Goal: Task Accomplishment & Management: Manage account settings

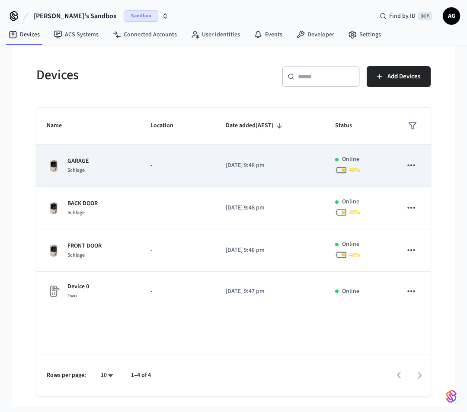
click at [140, 167] on td "GARAGE Schlage" at bounding box center [88, 166] width 104 height 42
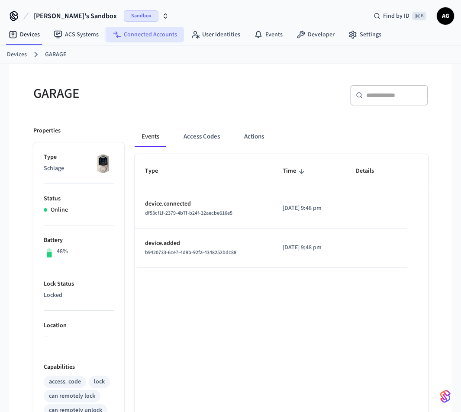
click at [143, 35] on link "Connected Accounts" at bounding box center [145, 35] width 78 height 16
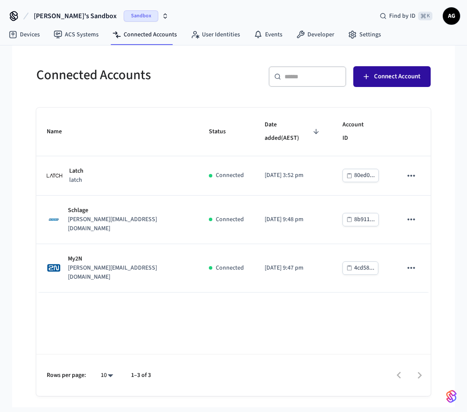
click at [385, 80] on span "Connect Account" at bounding box center [397, 76] width 46 height 11
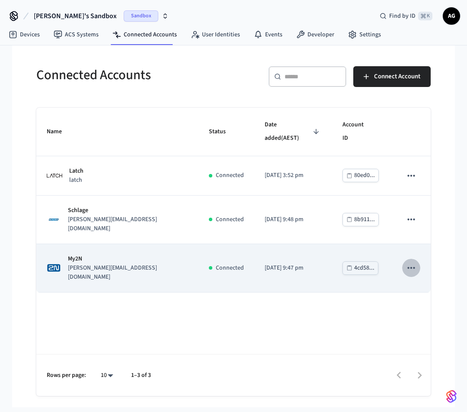
click at [412, 267] on icon "sticky table" at bounding box center [411, 268] width 7 height 2
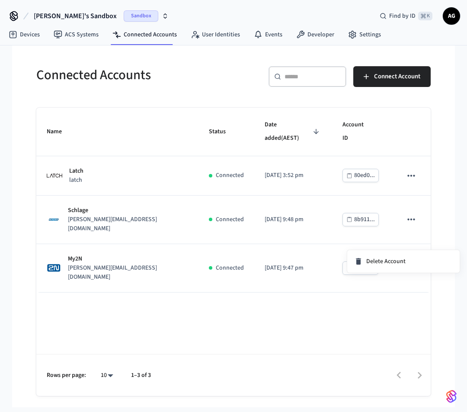
click at [314, 293] on div at bounding box center [233, 206] width 467 height 412
click at [27, 36] on link "Devices" at bounding box center [24, 35] width 45 height 16
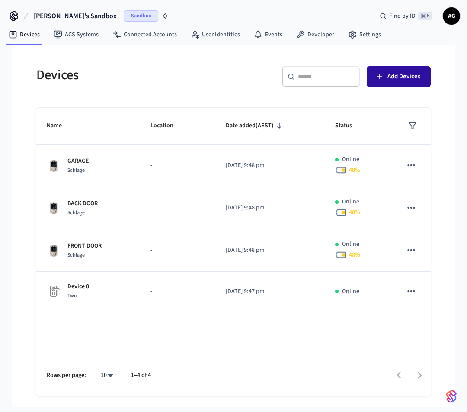
click at [388, 80] on span "Add Devices" at bounding box center [404, 76] width 33 height 11
click at [339, 77] on input "text" at bounding box center [326, 76] width 56 height 9
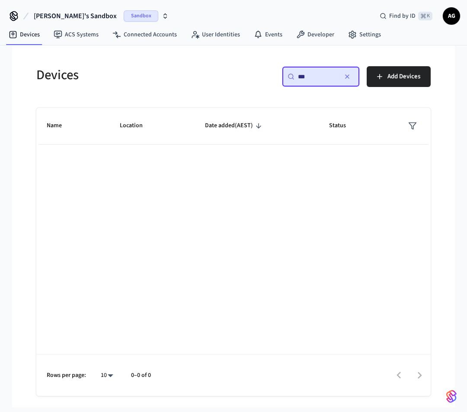
type input "***"
drag, startPoint x: 339, startPoint y: 77, endPoint x: 346, endPoint y: 76, distance: 6.9
click at [345, 76] on icon "button" at bounding box center [347, 76] width 7 height 7
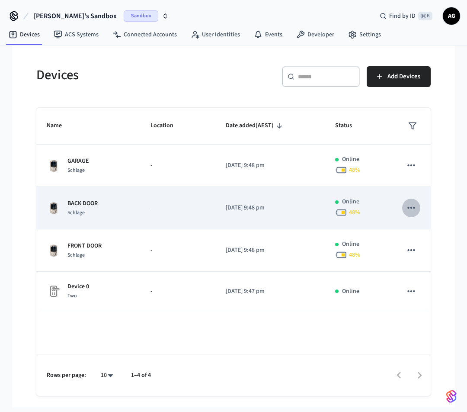
click at [407, 208] on icon "sticky table" at bounding box center [411, 207] width 11 height 11
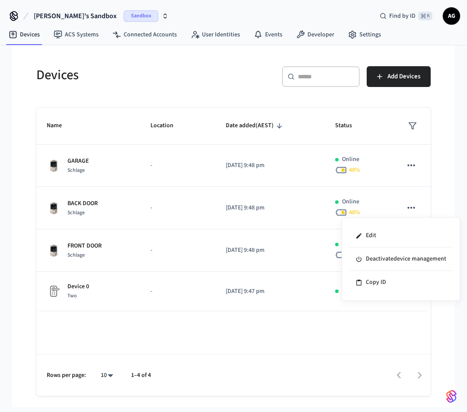
click at [268, 102] on div at bounding box center [233, 206] width 467 height 412
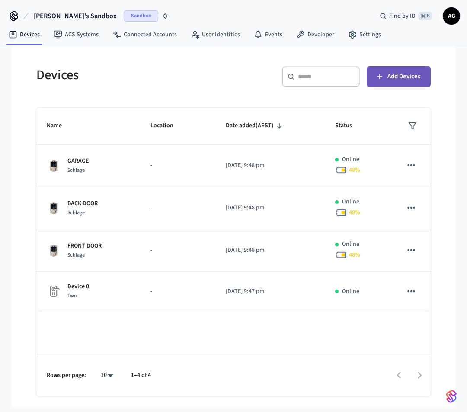
click at [397, 78] on span "Add Devices" at bounding box center [404, 76] width 33 height 11
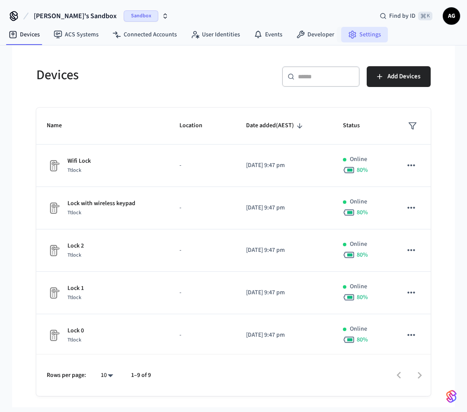
click at [363, 31] on link "Settings" at bounding box center [364, 35] width 47 height 16
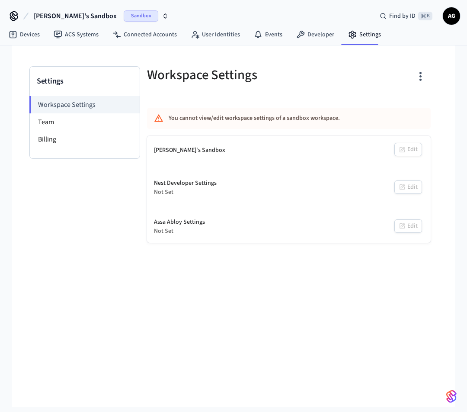
click at [183, 153] on div "[PERSON_NAME]'s Sandbox" at bounding box center [189, 150] width 71 height 9
click at [418, 78] on icon "button" at bounding box center [420, 76] width 13 height 13
click at [350, 79] on div at bounding box center [233, 206] width 467 height 412
click at [124, 14] on span "Sandbox" at bounding box center [141, 15] width 35 height 11
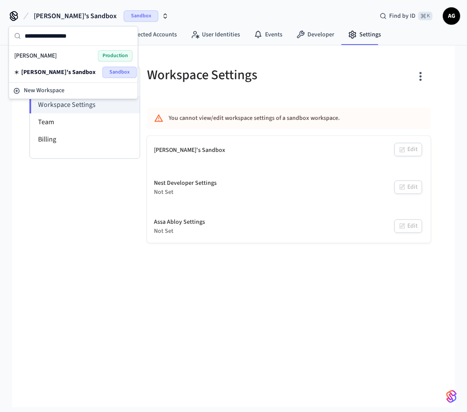
click at [58, 71] on span "[PERSON_NAME]'s Sandbox" at bounding box center [58, 72] width 74 height 9
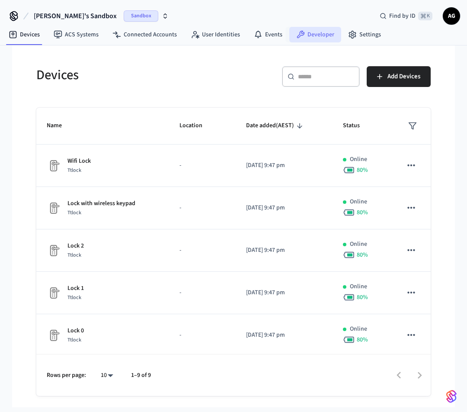
click at [323, 33] on link "Developer" at bounding box center [315, 35] width 52 height 16
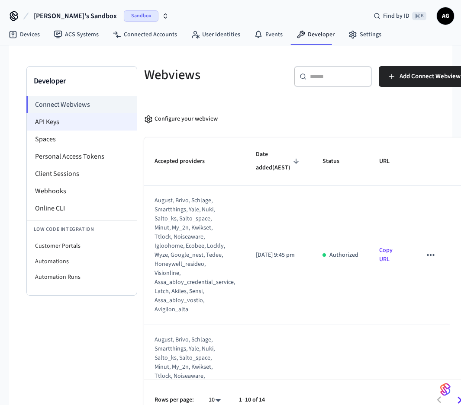
click at [56, 124] on li "API Keys" at bounding box center [82, 121] width 110 height 17
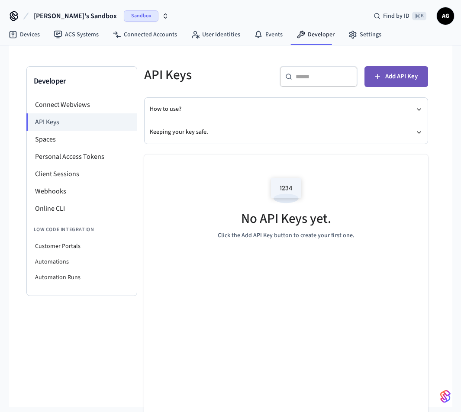
click at [396, 78] on span "Add API Key" at bounding box center [401, 76] width 32 height 11
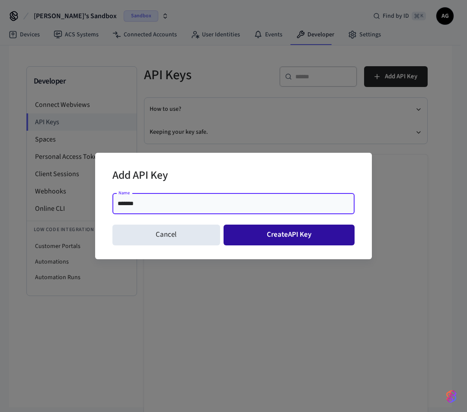
type input "*******"
click at [246, 235] on button "Create API Key" at bounding box center [290, 235] width 132 height 21
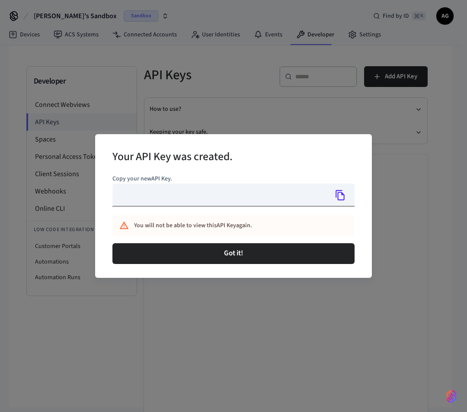
type input "**********"
click at [342, 196] on icon "Copy" at bounding box center [340, 195] width 11 height 11
click at [236, 254] on button "Got it!" at bounding box center [233, 253] width 242 height 21
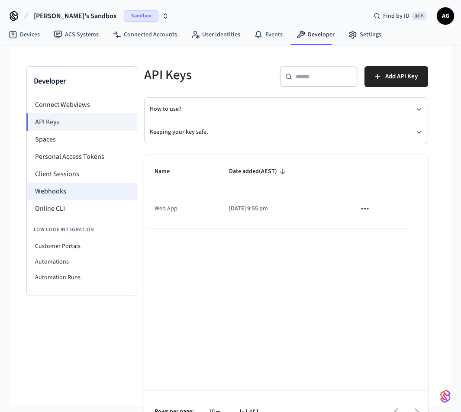
click at [68, 186] on li "Webhooks" at bounding box center [82, 191] width 110 height 17
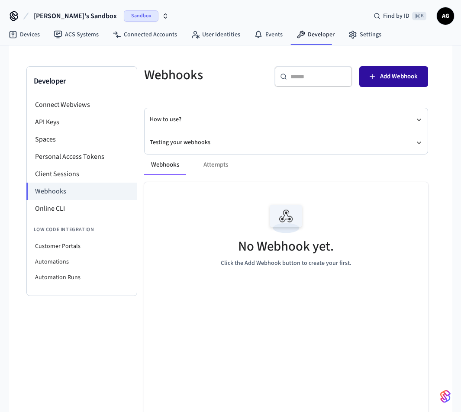
click at [385, 77] on span "Add Webhook" at bounding box center [399, 76] width 38 height 11
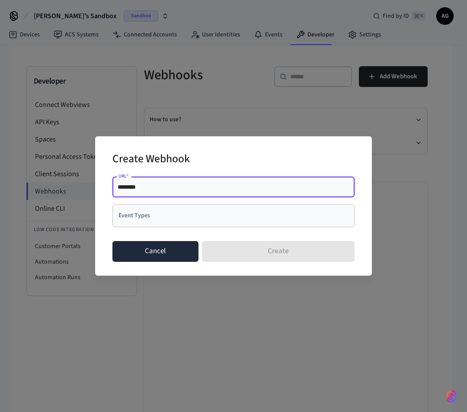
click at [168, 254] on button "Cancel" at bounding box center [155, 251] width 86 height 21
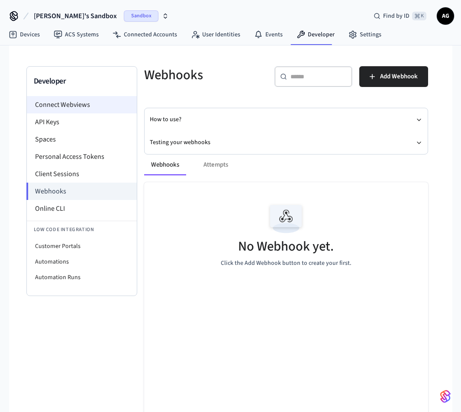
click at [68, 107] on li "Connect Webviews" at bounding box center [82, 104] width 110 height 17
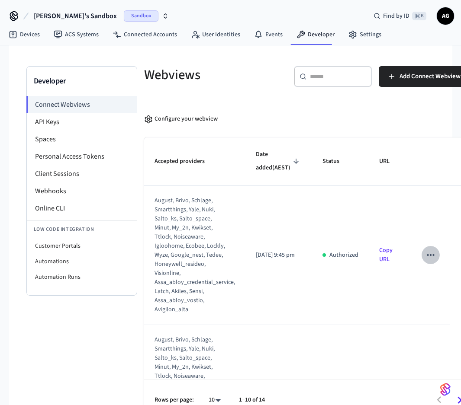
click at [427, 256] on icon "sticky table" at bounding box center [430, 255] width 7 height 2
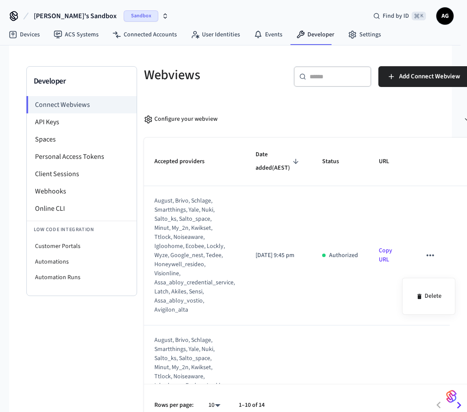
click at [396, 221] on div at bounding box center [233, 206] width 467 height 412
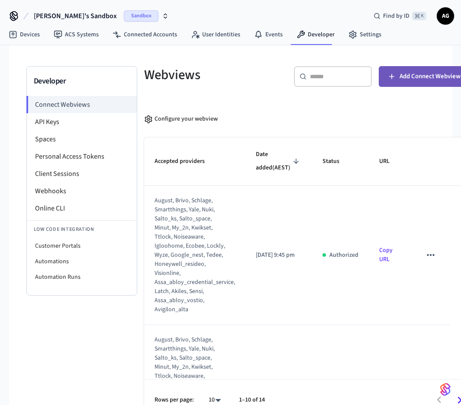
click at [404, 77] on span "Add Connect Webview" at bounding box center [429, 76] width 61 height 11
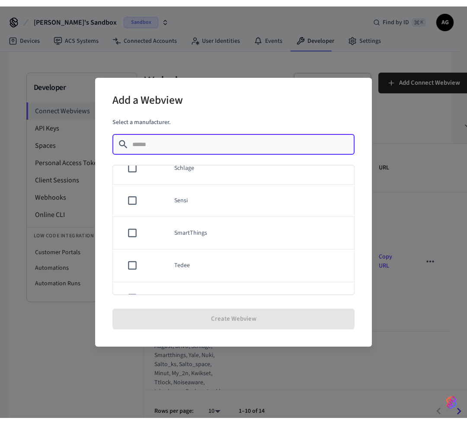
scroll to position [755, 0]
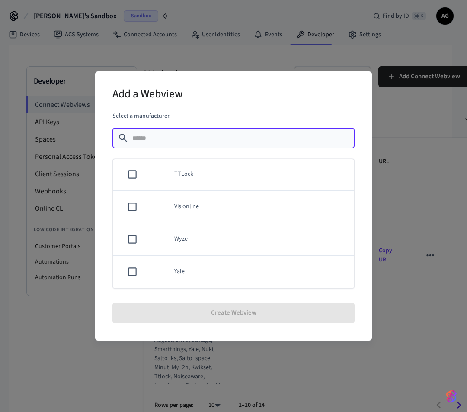
click at [400, 233] on div "Add a Webview Select a manufacturer. ​ ​ Akiles Assa Abloy Credential Service A…" at bounding box center [233, 206] width 467 height 412
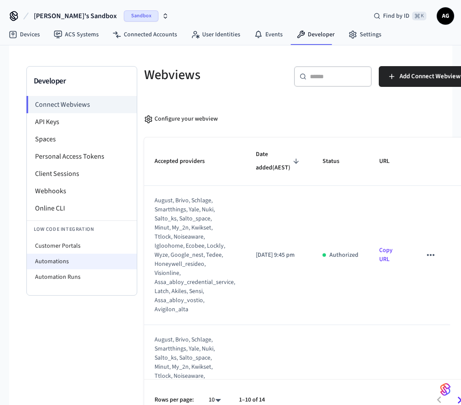
click at [64, 264] on li "Automations" at bounding box center [82, 262] width 110 height 16
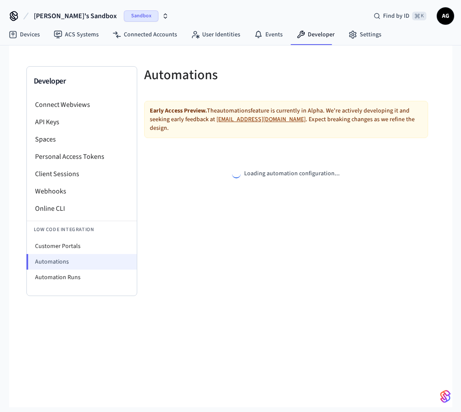
select select "**********"
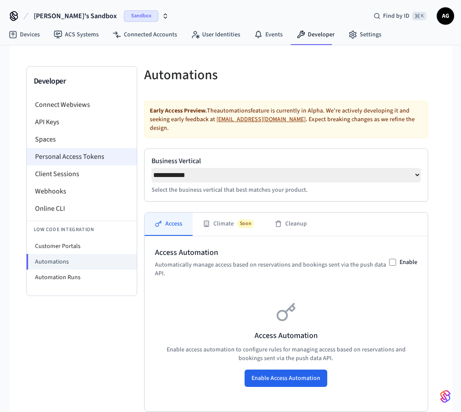
click at [63, 156] on li "Personal Access Tokens" at bounding box center [82, 156] width 110 height 17
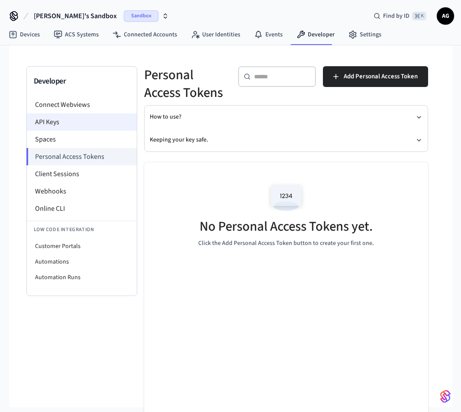
click at [55, 124] on li "API Keys" at bounding box center [82, 121] width 110 height 17
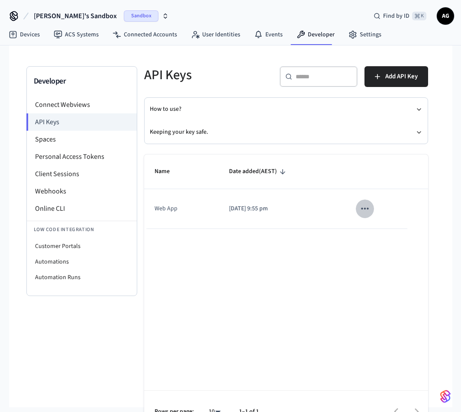
click at [361, 209] on icon "sticky table" at bounding box center [364, 209] width 7 height 2
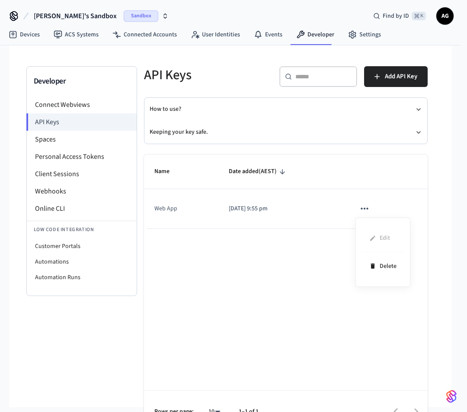
click at [256, 208] on div at bounding box center [233, 206] width 467 height 412
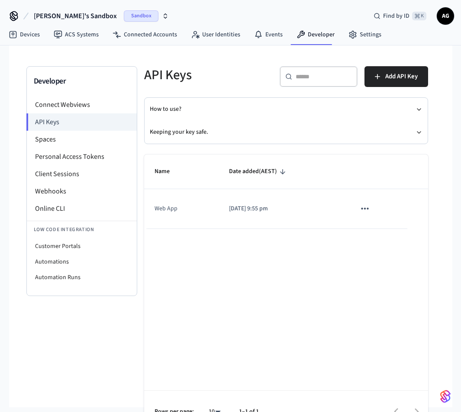
click at [233, 209] on p "[DATE] 9:55 pm" at bounding box center [282, 208] width 106 height 9
click at [362, 209] on icon "sticky table" at bounding box center [364, 209] width 7 height 2
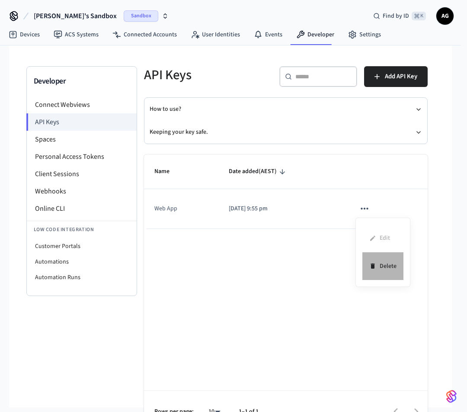
click at [386, 268] on li "Delete" at bounding box center [383, 265] width 41 height 27
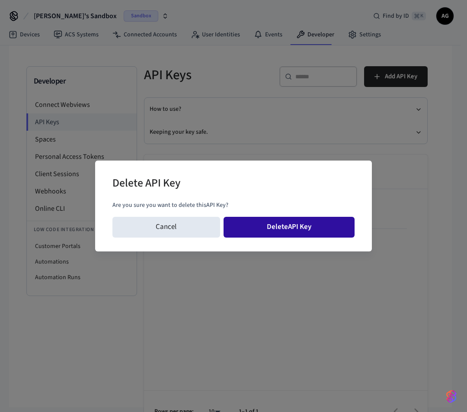
click at [279, 228] on button "Delete API Key" at bounding box center [290, 227] width 132 height 21
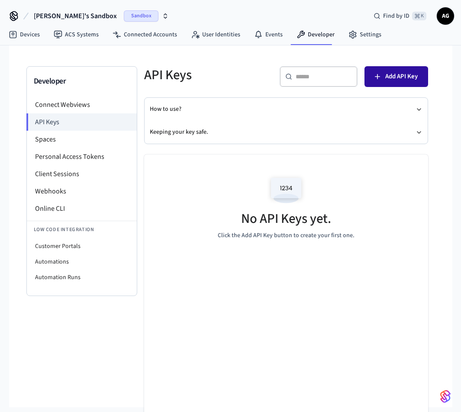
click at [396, 80] on span "Add API Key" at bounding box center [401, 76] width 32 height 11
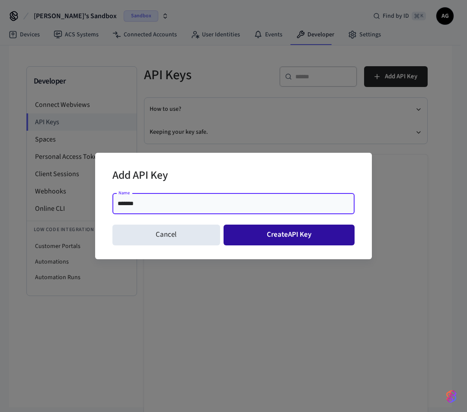
type input "*******"
click at [253, 239] on button "Create API Key" at bounding box center [290, 235] width 132 height 21
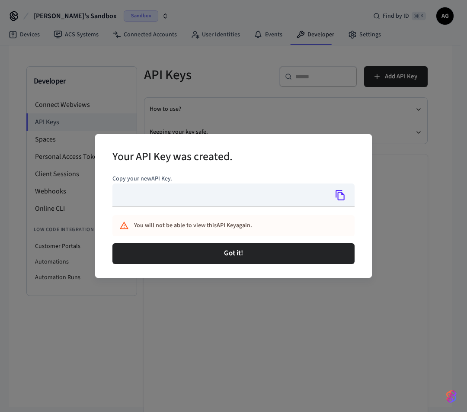
type input "**********"
click at [339, 195] on icon "Copy" at bounding box center [340, 195] width 11 height 11
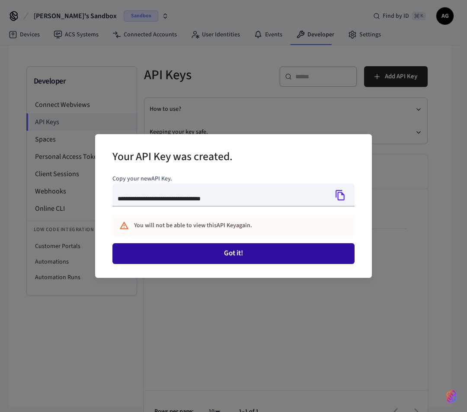
click at [244, 255] on button "Got it!" at bounding box center [233, 253] width 242 height 21
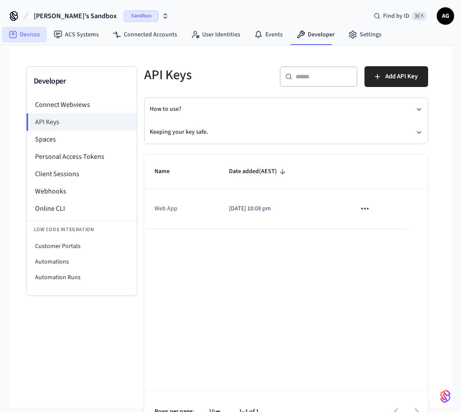
click at [22, 36] on link "Devices" at bounding box center [24, 35] width 45 height 16
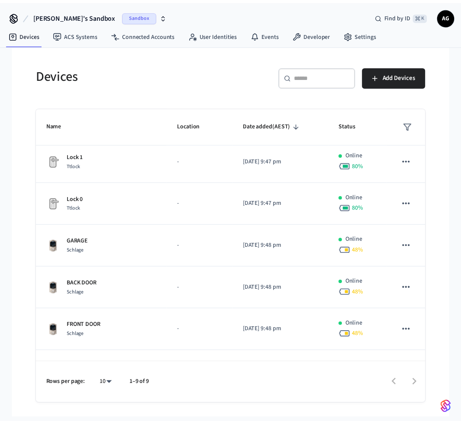
scroll to position [160, 0]
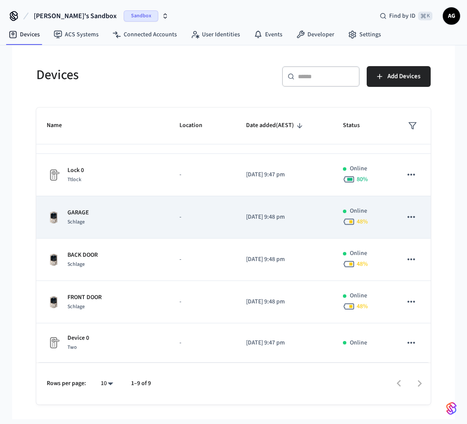
click at [408, 217] on icon "sticky table" at bounding box center [411, 217] width 7 height 2
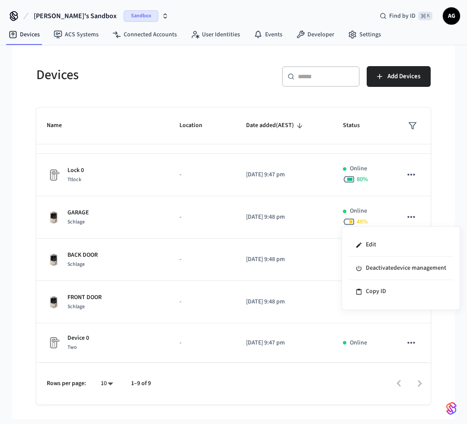
drag, startPoint x: 186, startPoint y: 218, endPoint x: 121, endPoint y: 217, distance: 64.9
click at [186, 218] on div at bounding box center [233, 212] width 467 height 424
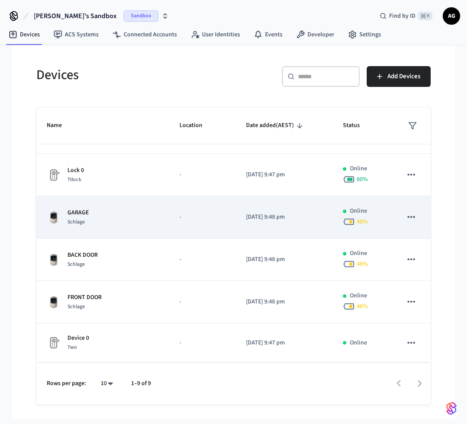
click at [79, 210] on p "GARAGE" at bounding box center [78, 213] width 22 height 9
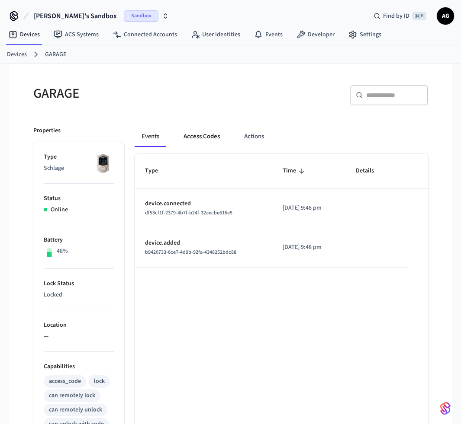
click at [201, 138] on button "Access Codes" at bounding box center [202, 136] width 50 height 21
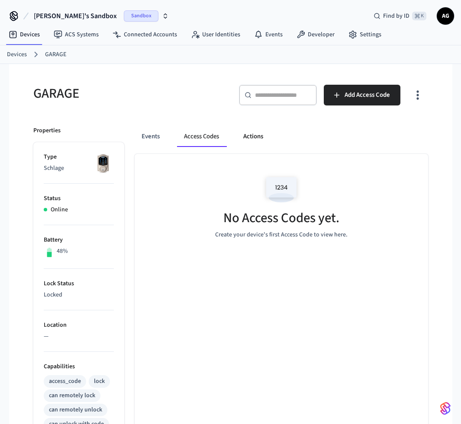
click at [260, 137] on button "Actions" at bounding box center [253, 136] width 34 height 21
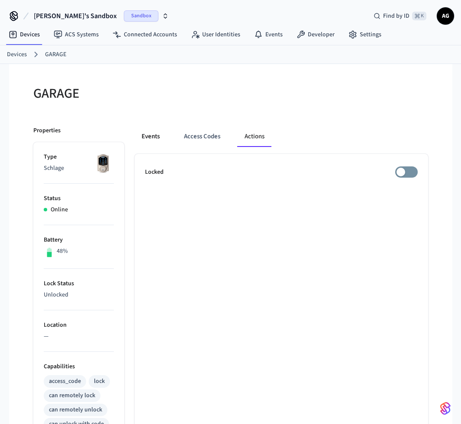
click at [152, 138] on button "Events" at bounding box center [151, 136] width 32 height 21
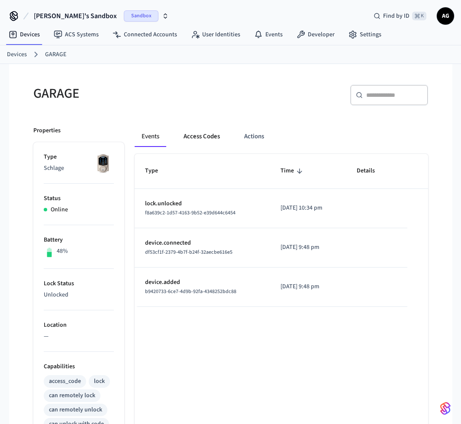
click at [204, 137] on button "Access Codes" at bounding box center [202, 136] width 50 height 21
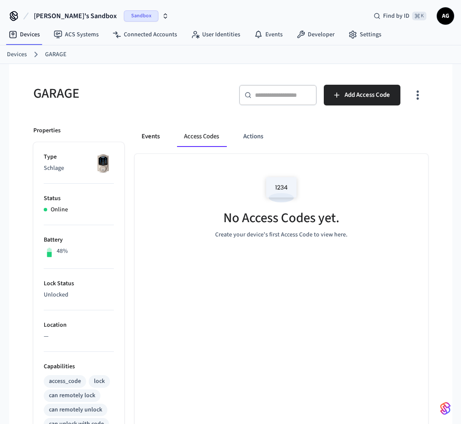
click at [155, 135] on button "Events" at bounding box center [151, 136] width 32 height 21
